Goal: Check status: Check status

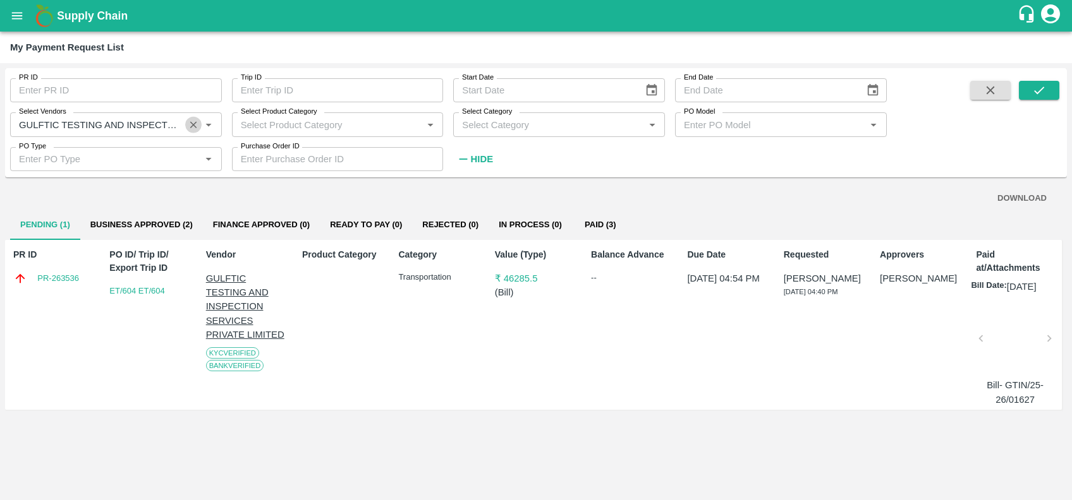
click at [193, 125] on icon "Clear" at bounding box center [193, 124] width 7 height 7
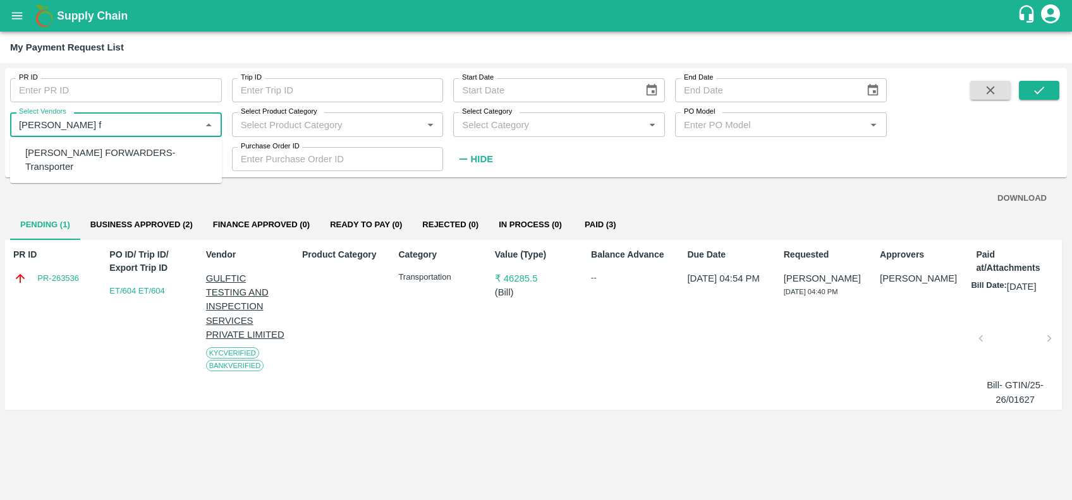
click at [106, 148] on div "[PERSON_NAME] FORWARDERS-Transporter" at bounding box center [118, 160] width 186 height 28
type input "[PERSON_NAME] FORWARDERS-Transporter"
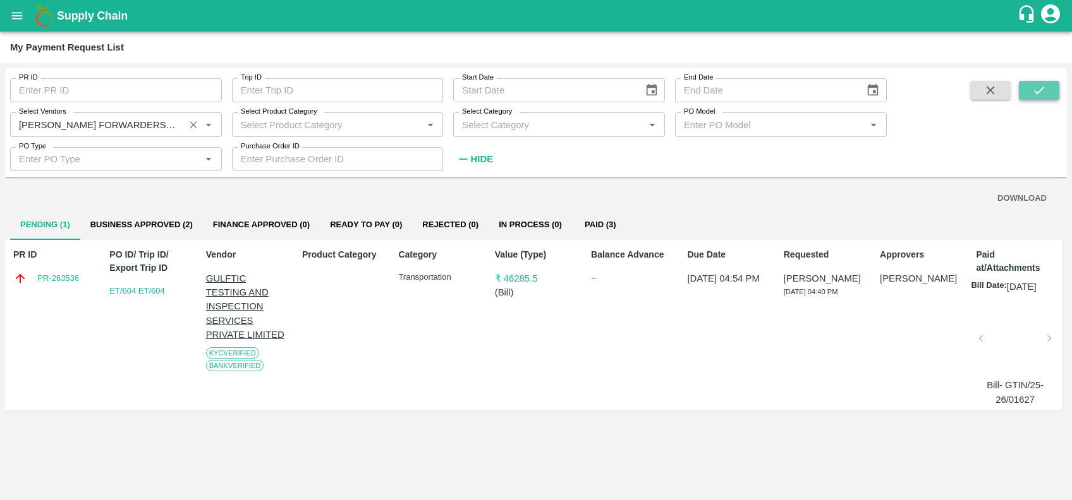
click at [1031, 85] on button "submit" at bounding box center [1039, 90] width 40 height 19
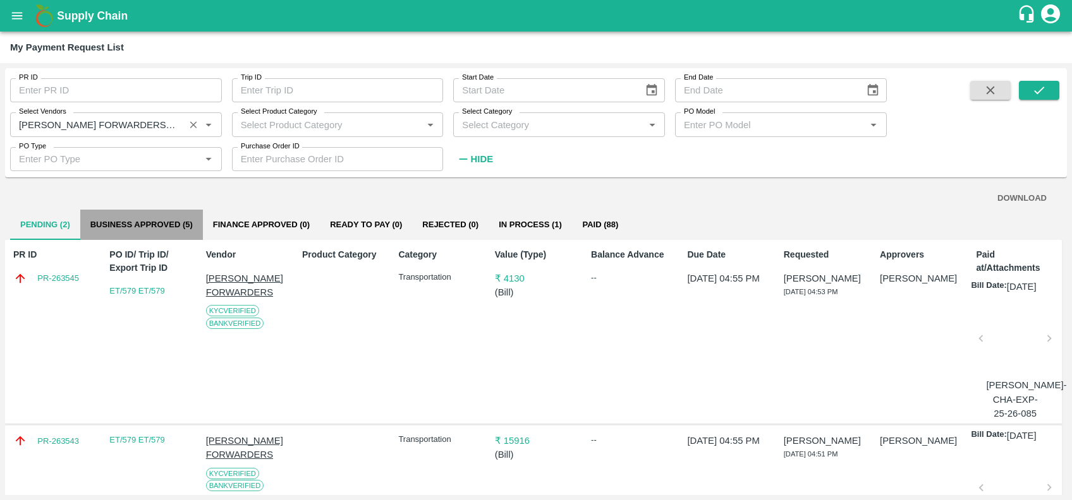
click at [170, 236] on button "Business Approved (5)" at bounding box center [141, 225] width 123 height 30
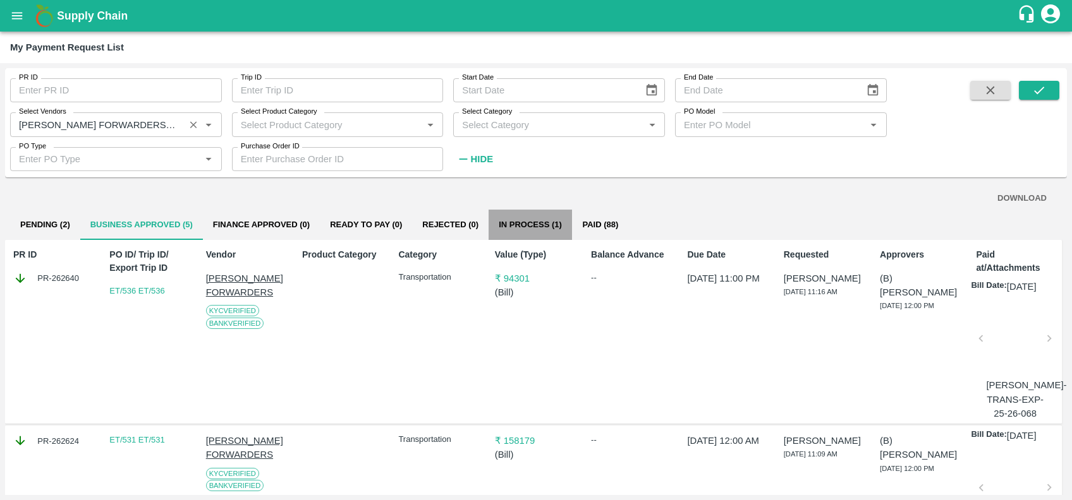
click at [543, 219] on button "In Process (1)" at bounding box center [529, 225] width 83 height 30
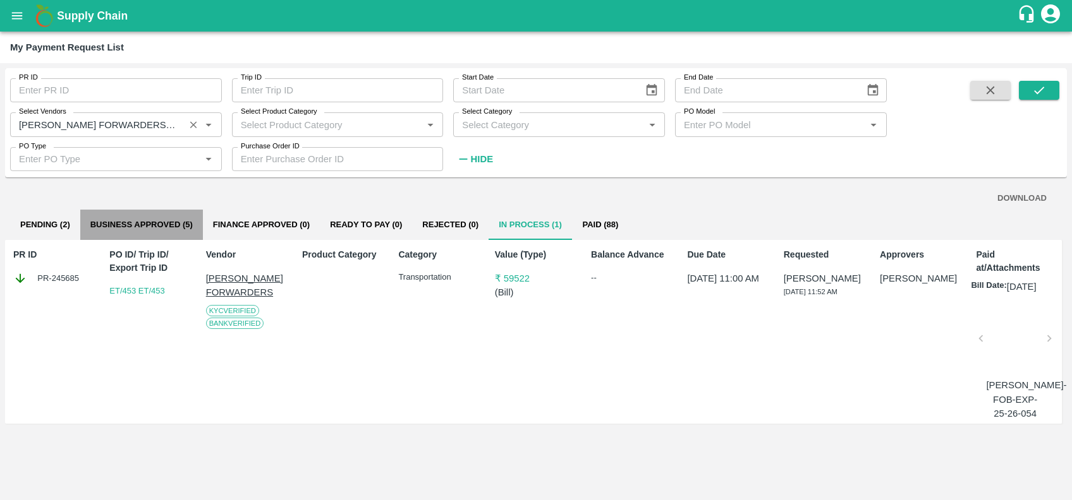
click at [147, 222] on button "Business Approved (5)" at bounding box center [141, 225] width 123 height 30
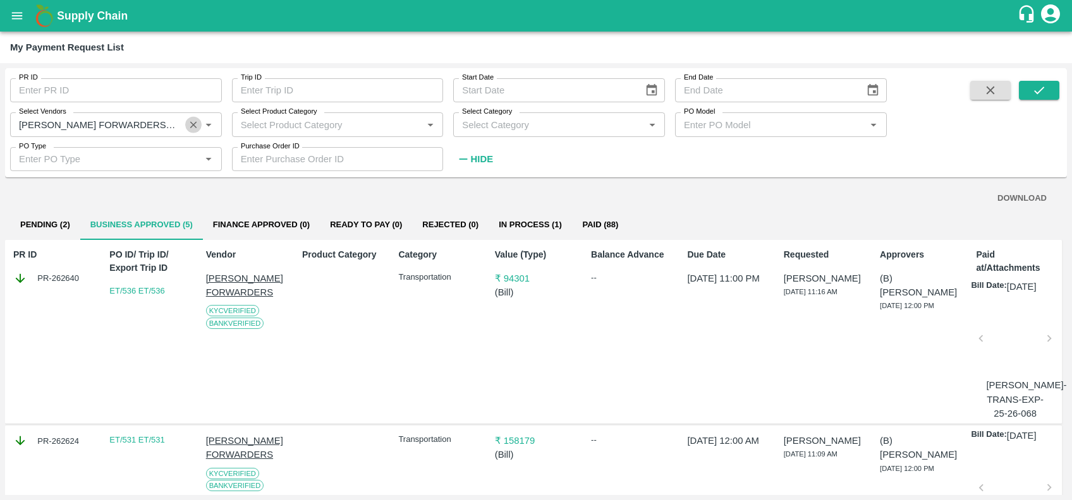
click at [193, 128] on icon "Clear" at bounding box center [194, 125] width 12 height 12
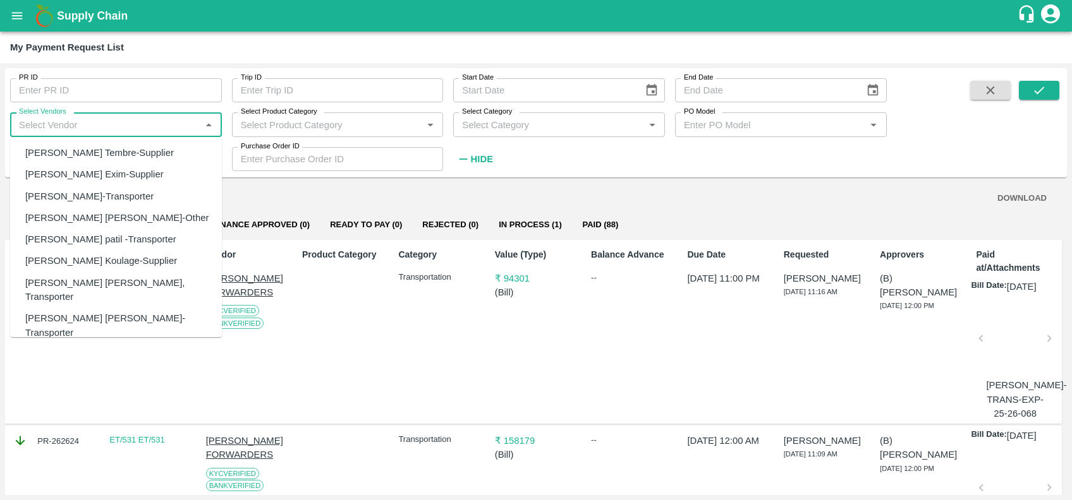
click at [181, 124] on input "Select Vendors" at bounding box center [105, 124] width 183 height 16
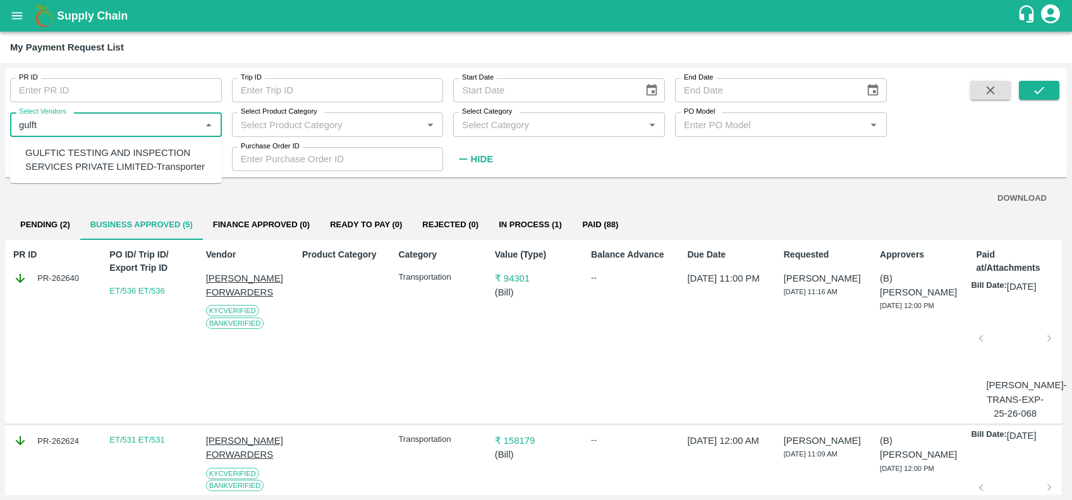
click at [158, 148] on div "GULFTIC TESTING AND INSPECTION SERVICES PRIVATE LIMITED-Transporter" at bounding box center [118, 160] width 186 height 28
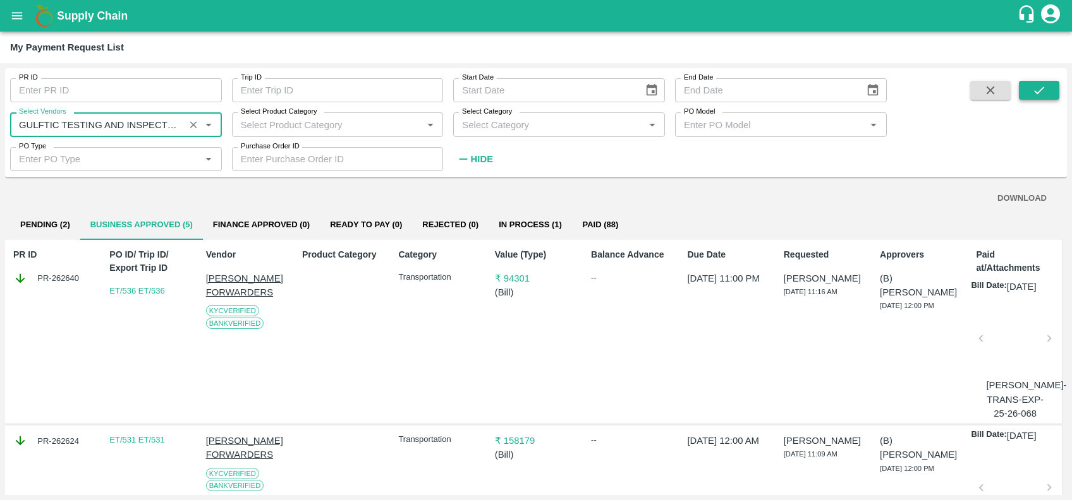
type input "GULFTIC TESTING AND INSPECTION SERVICES PRIVATE LIMITED-Transporter"
click at [1046, 86] on icon "submit" at bounding box center [1039, 90] width 14 height 14
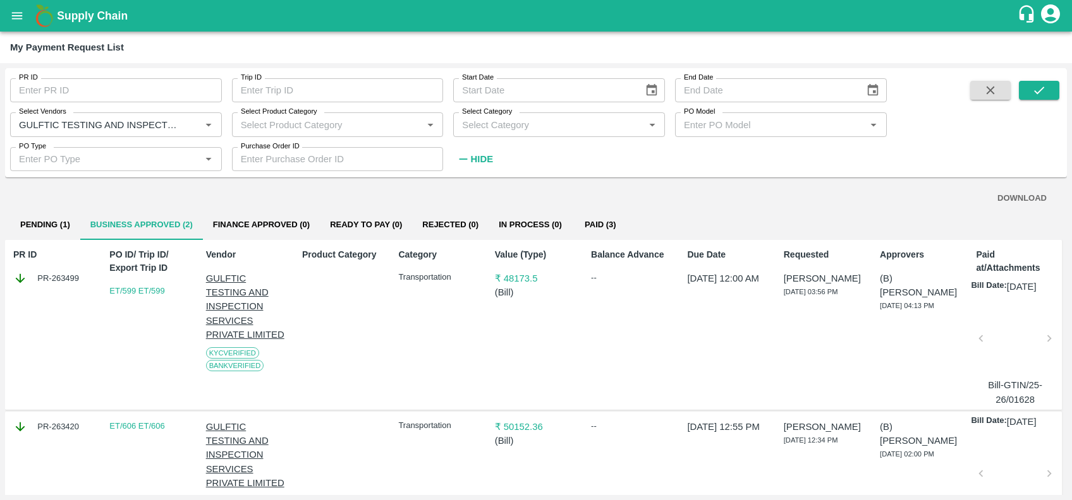
click at [588, 222] on button "Paid (3)" at bounding box center [600, 225] width 57 height 30
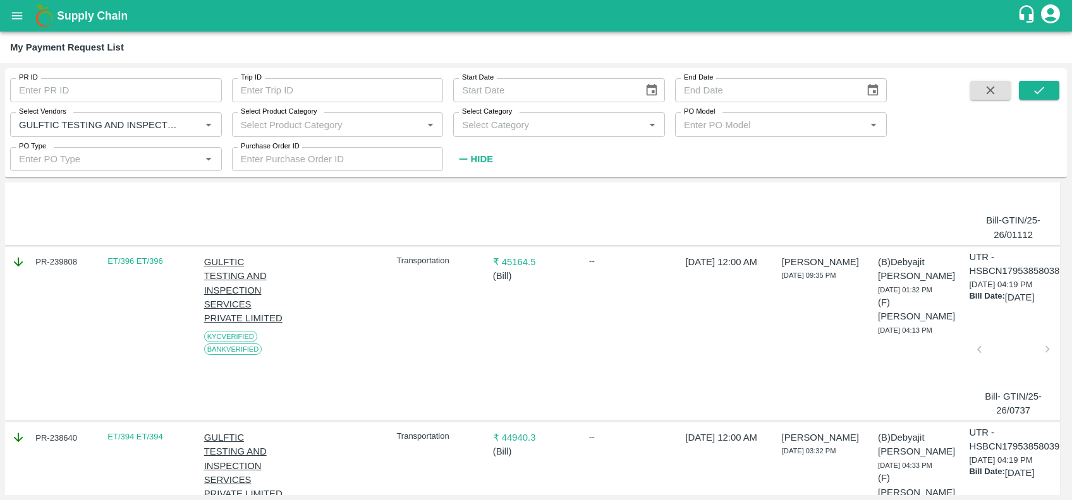
scroll to position [324, 2]
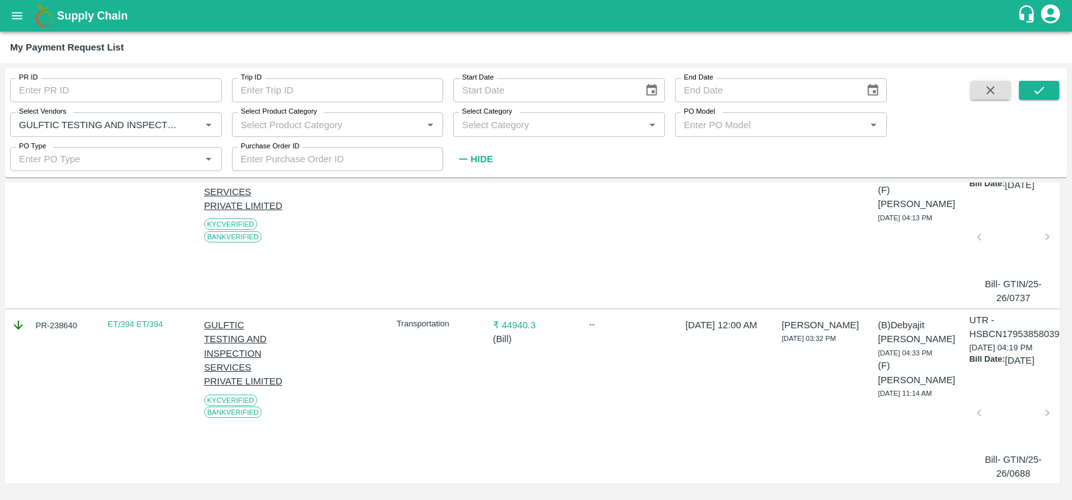
click at [193, 129] on icon "Clear" at bounding box center [194, 125] width 12 height 12
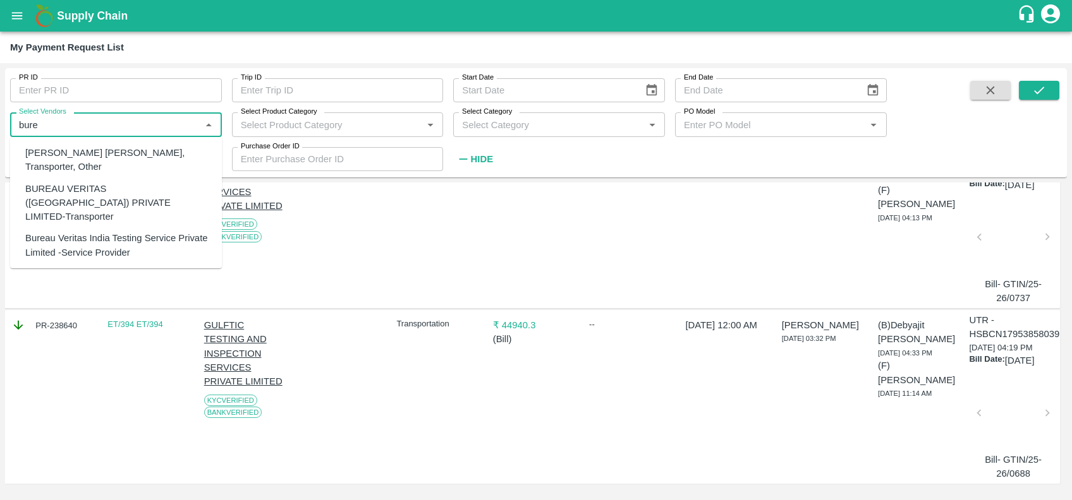
click at [121, 187] on div "BUREAU VERITAS ([GEOGRAPHIC_DATA]) PRIVATE LIMITED-Transporter" at bounding box center [118, 202] width 186 height 42
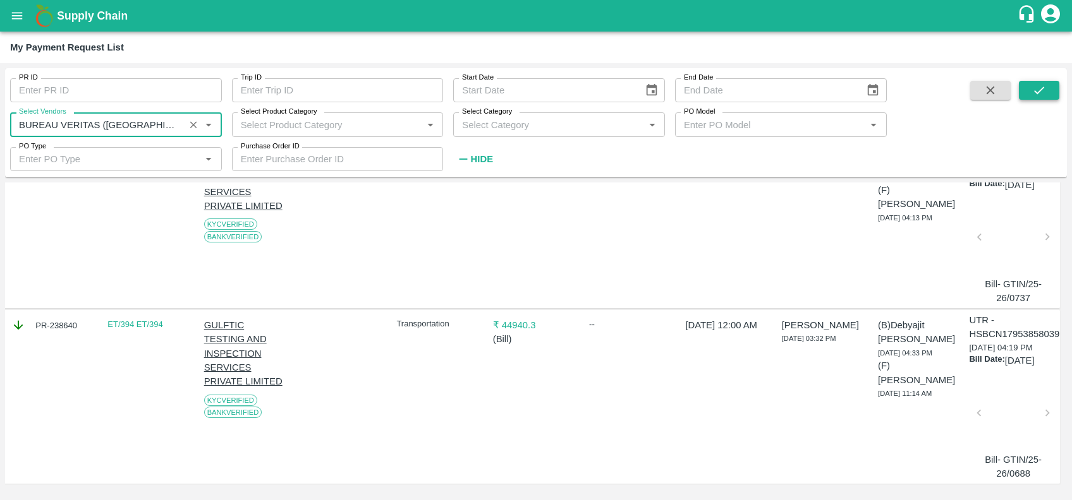
type input "BUREAU VERITAS ([GEOGRAPHIC_DATA]) PRIVATE LIMITED-Transporter"
click at [1037, 92] on icon "submit" at bounding box center [1039, 91] width 10 height 8
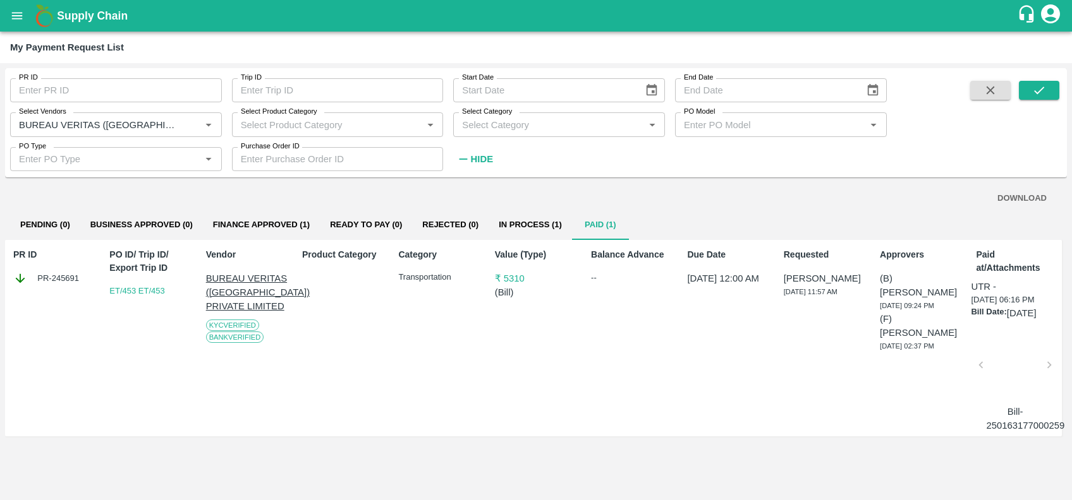
click at [277, 223] on button "Finance Approved (1)" at bounding box center [261, 225] width 117 height 30
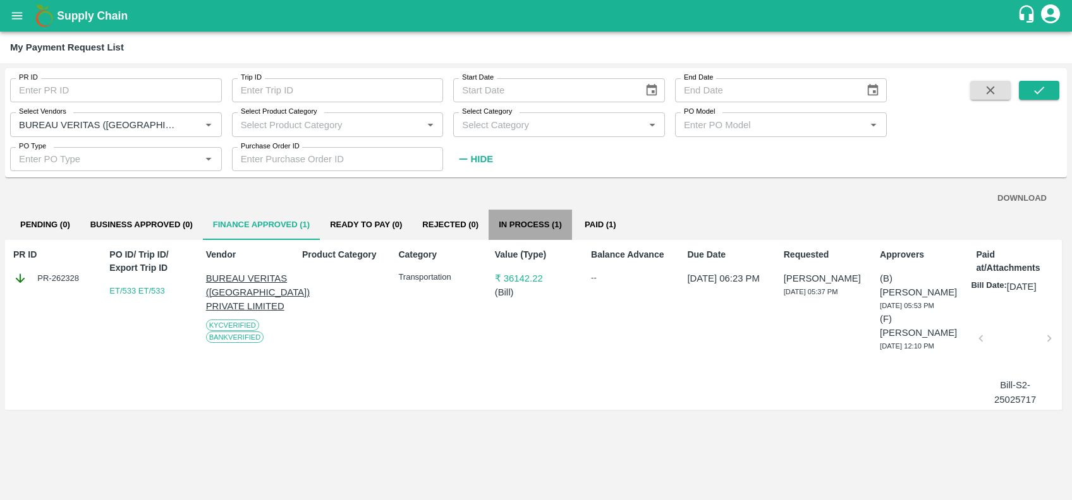
click at [511, 220] on button "In Process (1)" at bounding box center [529, 225] width 83 height 30
